Goal: Check status: Check status

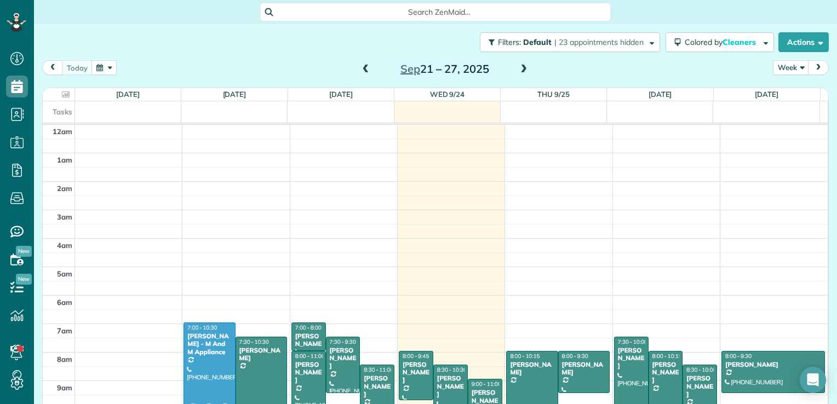
scroll to position [198, 0]
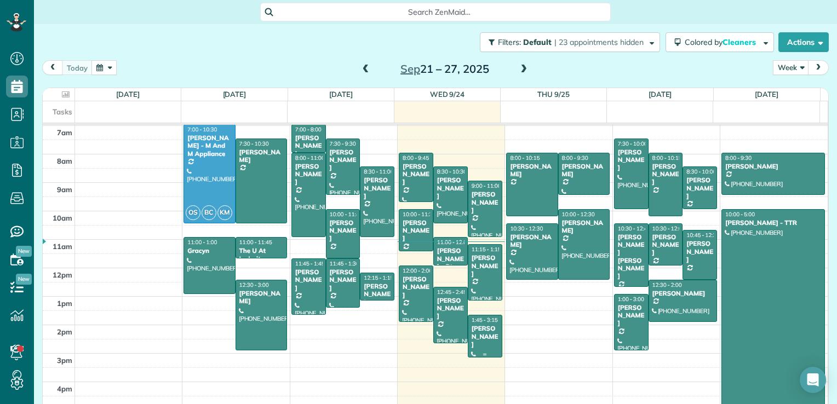
click at [484, 345] on div at bounding box center [484, 335] width 33 height 41
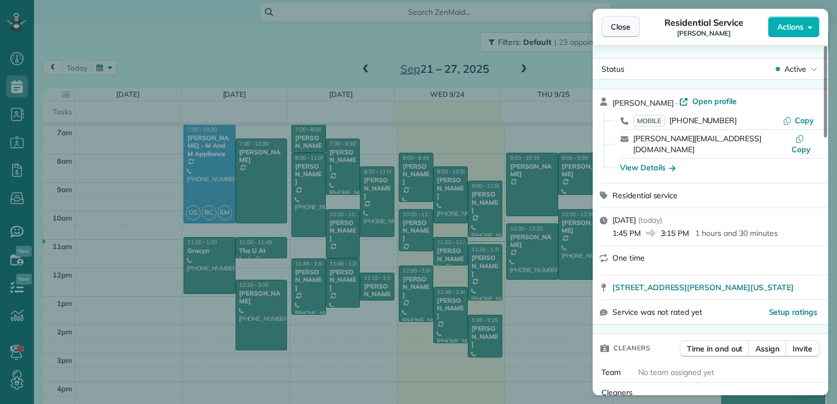
click at [627, 34] on button "Close" at bounding box center [620, 26] width 38 height 21
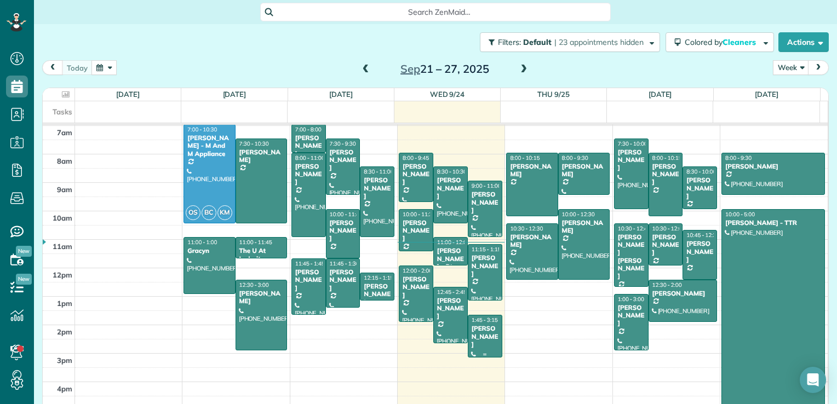
click at [478, 332] on div "[PERSON_NAME]" at bounding box center [485, 337] width 28 height 24
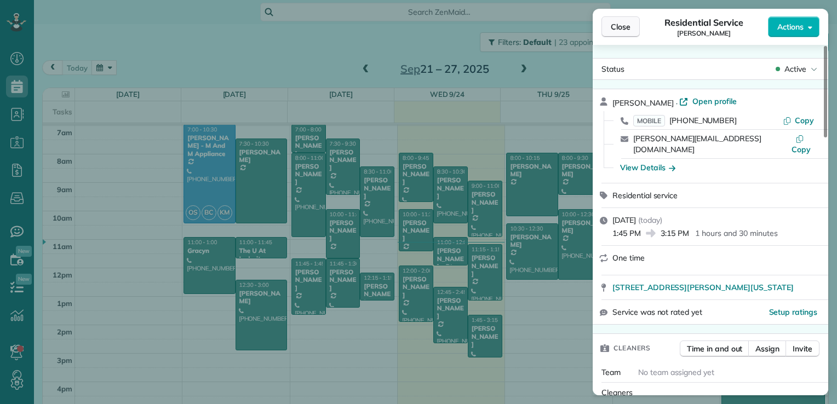
click at [606, 27] on button "Close" at bounding box center [620, 26] width 38 height 21
